Goal: Information Seeking & Learning: Understand process/instructions

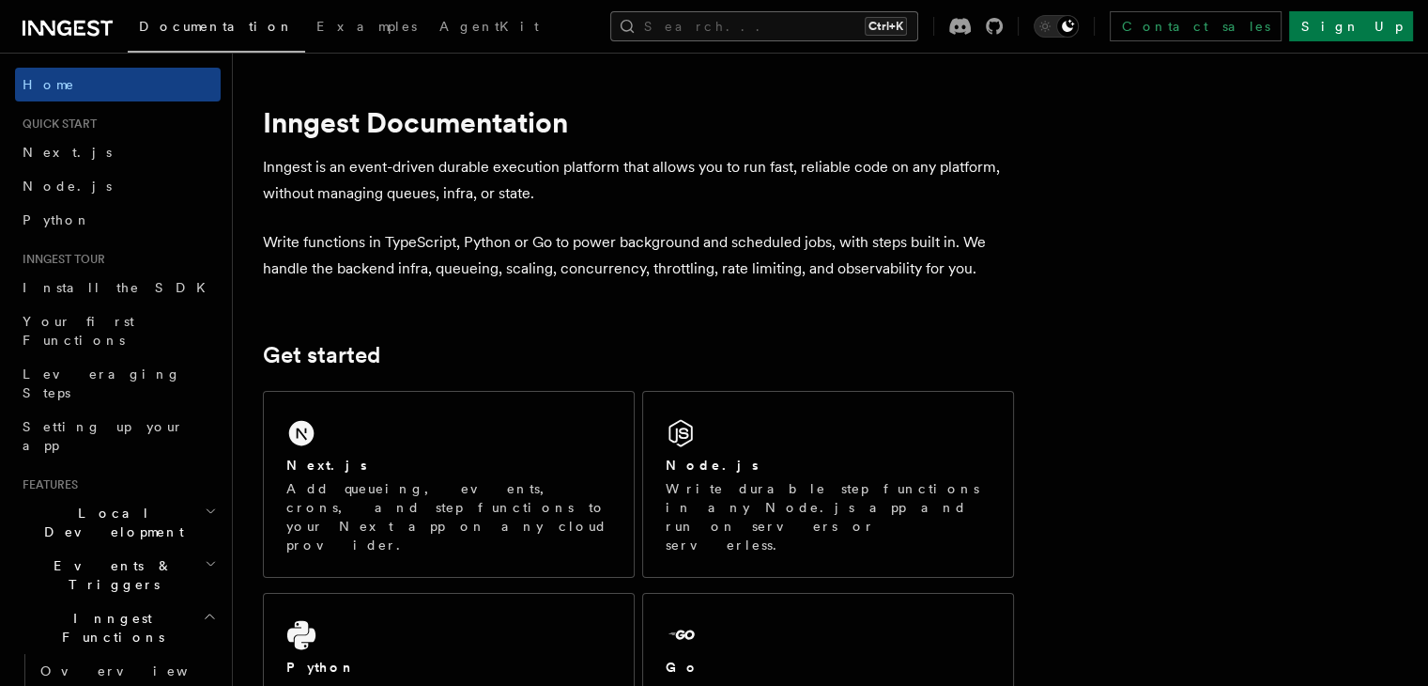
click at [913, 28] on button "Search... Ctrl+K" at bounding box center [764, 26] width 308 height 30
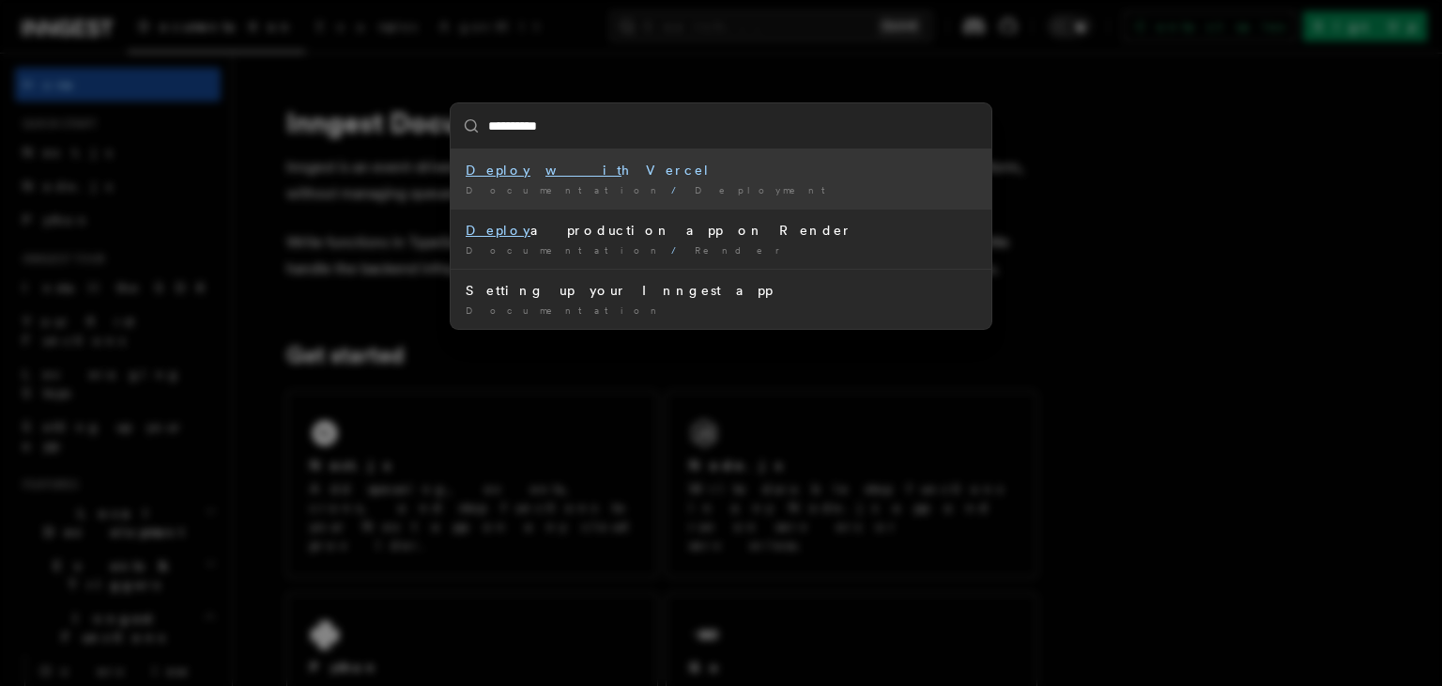
type input "**********"
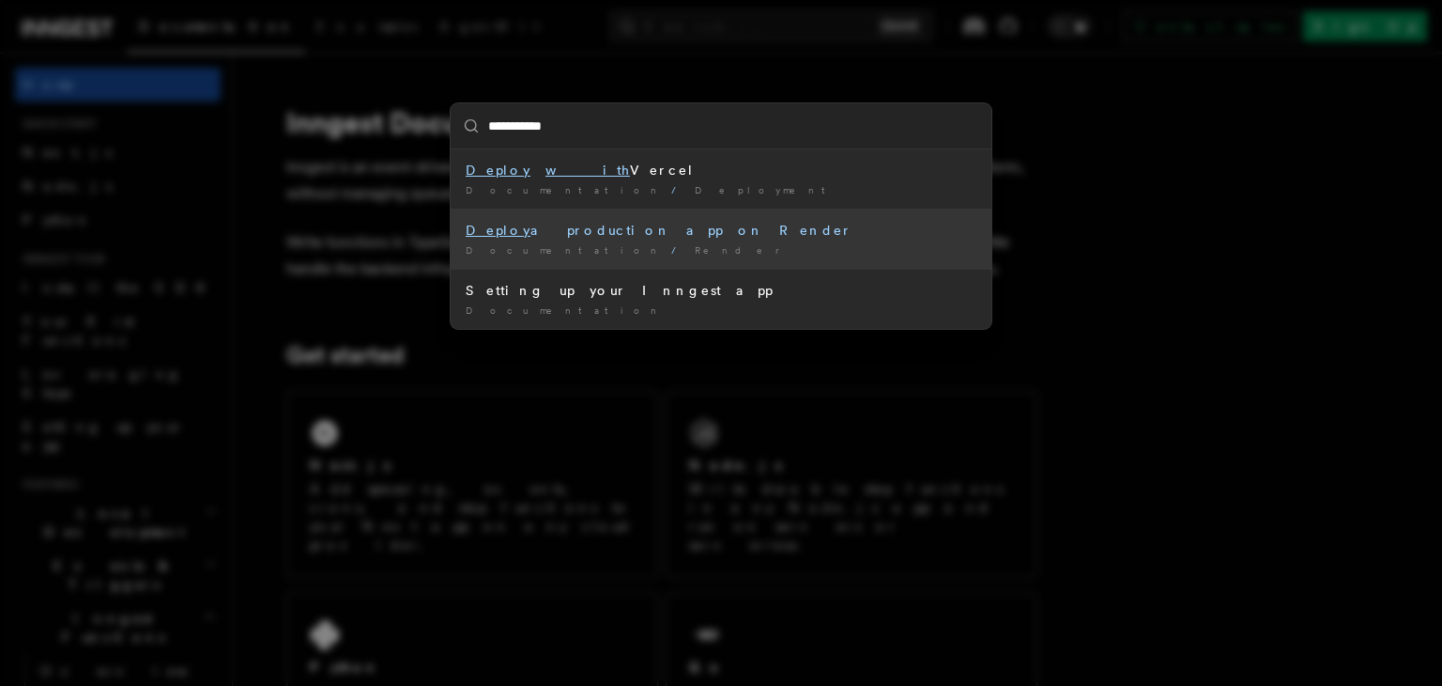
click at [622, 233] on div "Deploy a production app on Render" at bounding box center [721, 230] width 511 height 19
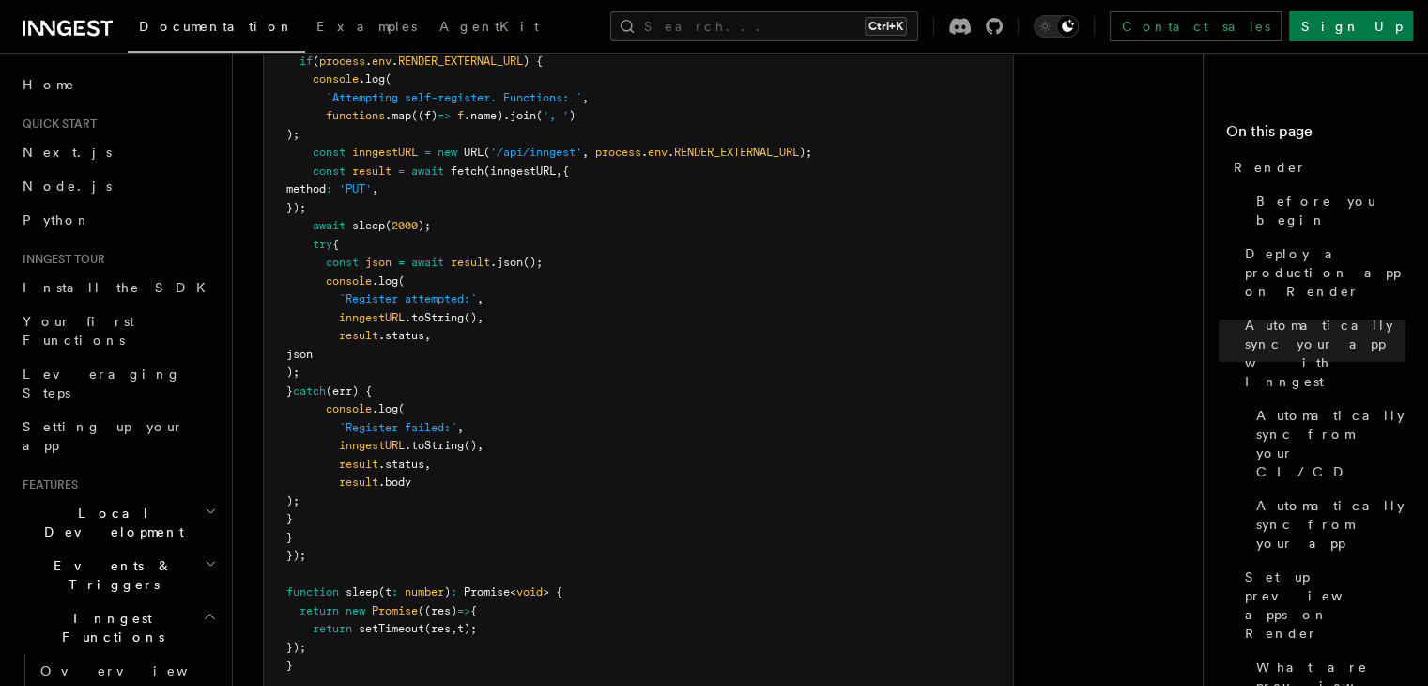
scroll to position [2536, 0]
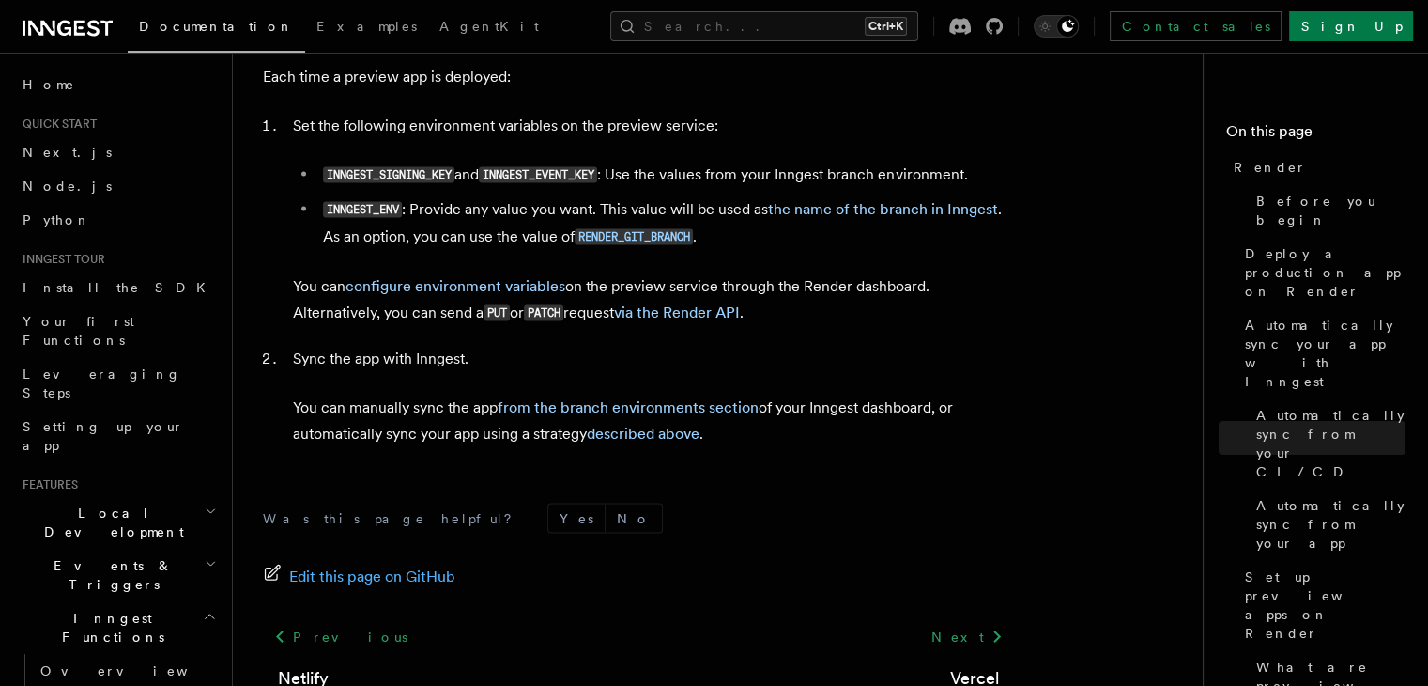
scroll to position [3756, 0]
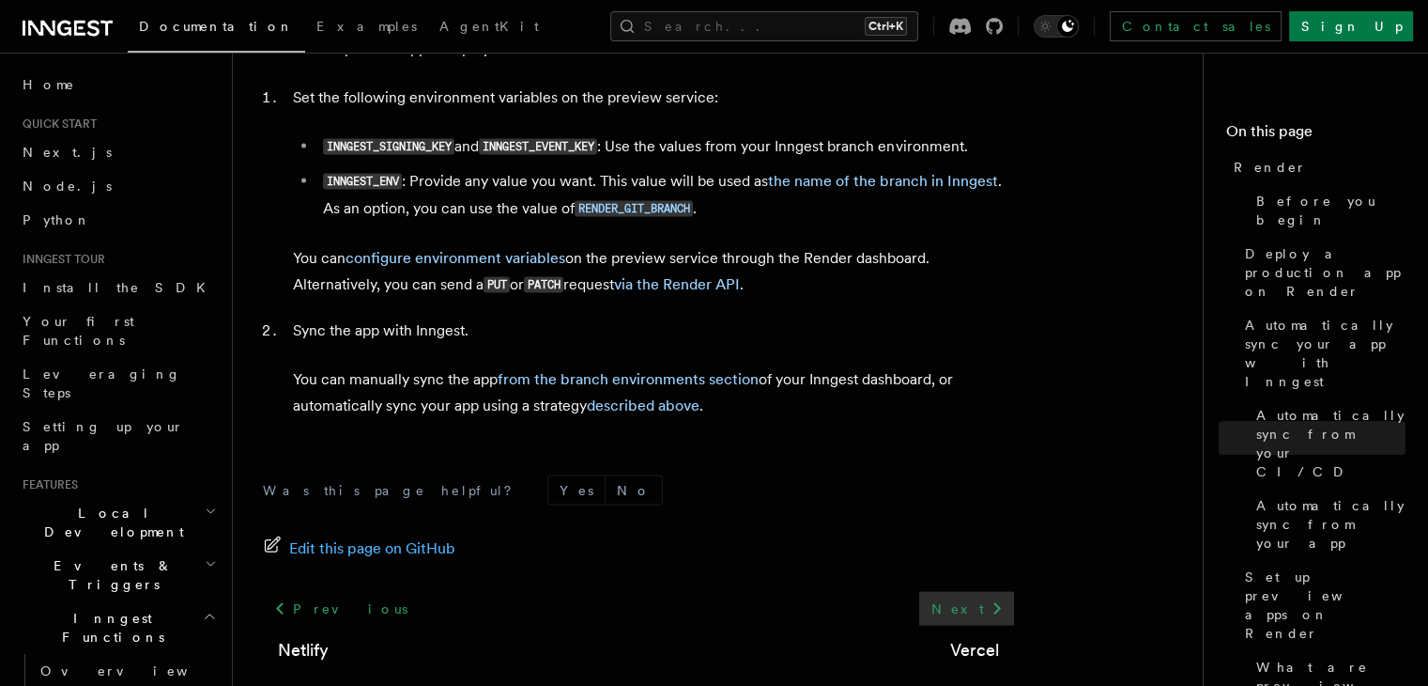
click at [989, 592] on link "Next" at bounding box center [966, 609] width 95 height 34
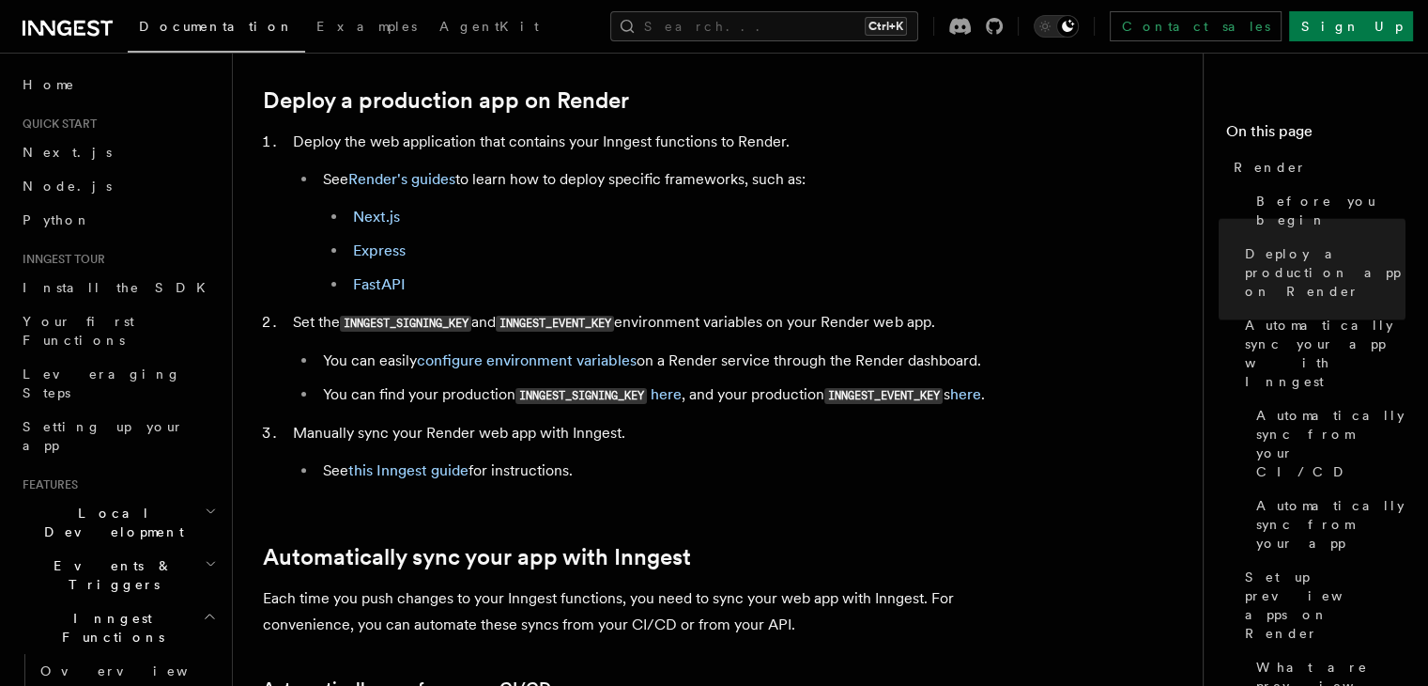
scroll to position [466, 0]
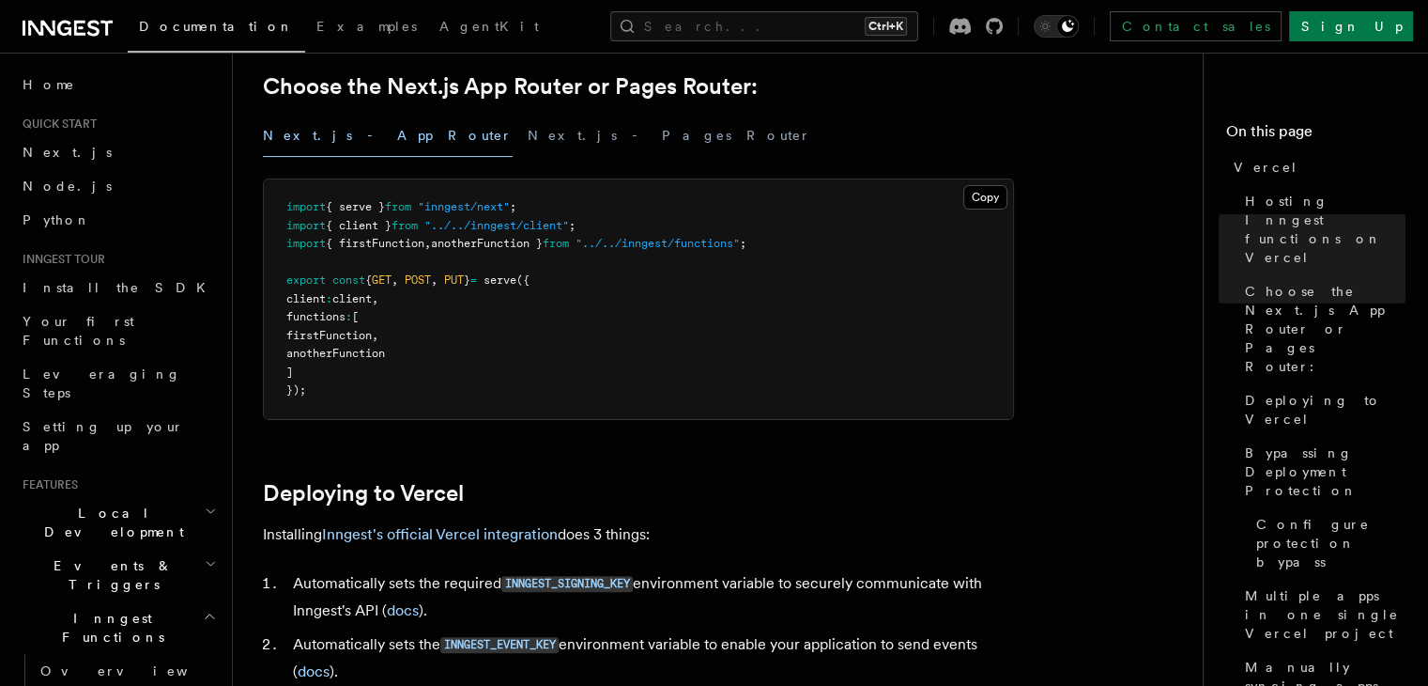
scroll to position [751, 0]
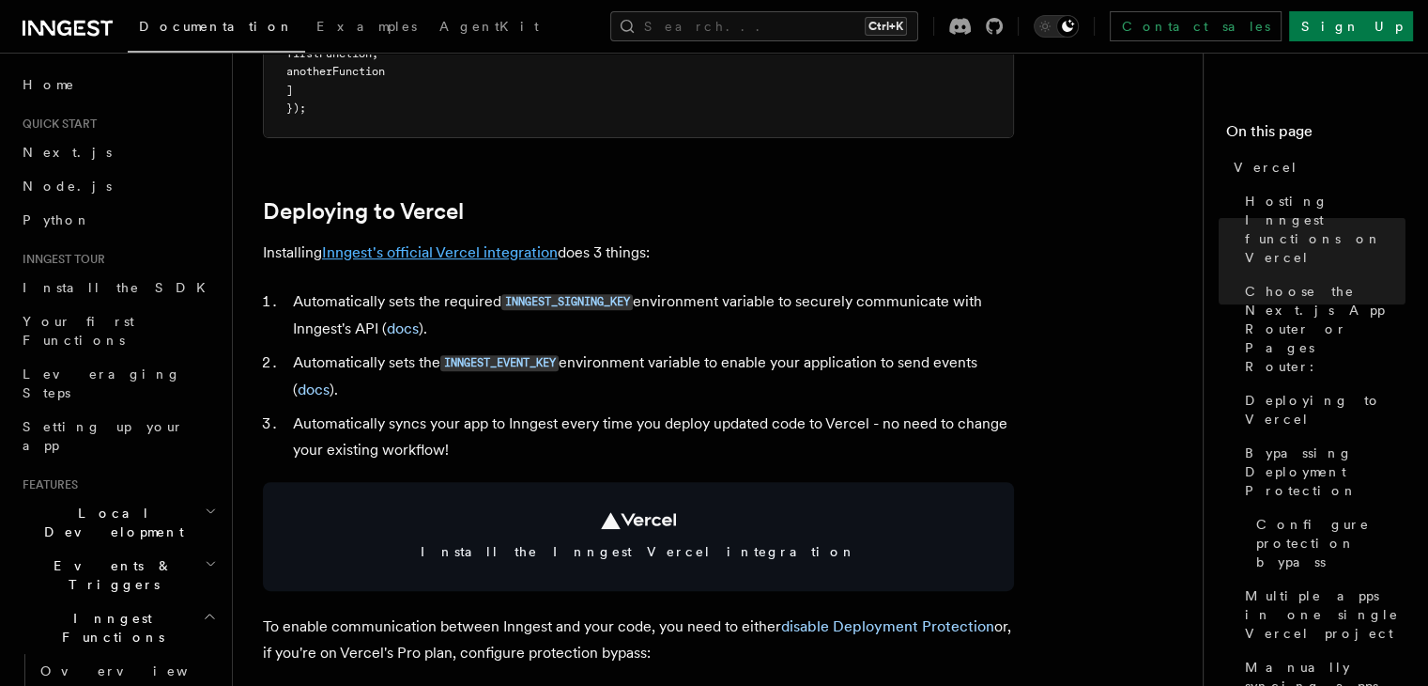
click at [456, 251] on link "Inngest's official Vercel integration" at bounding box center [440, 252] width 236 height 18
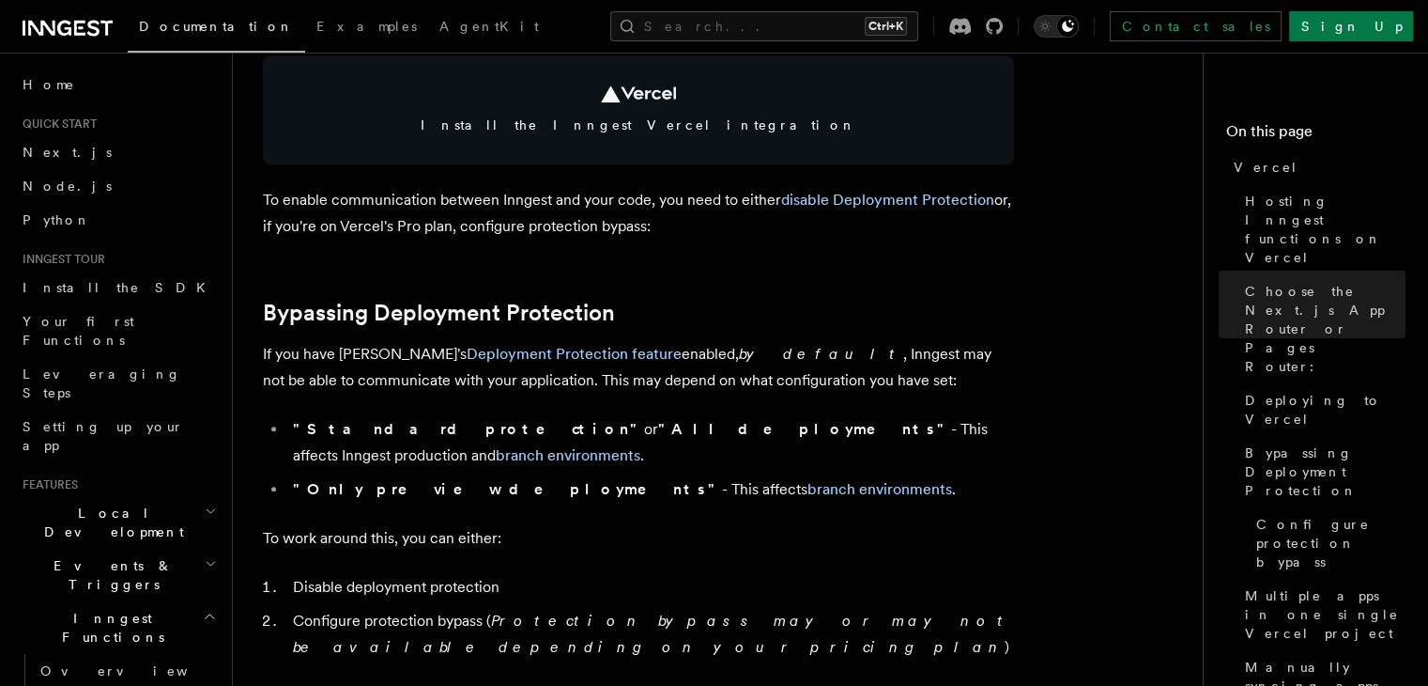
scroll to position [1221, 0]
